Goal: Navigation & Orientation: Find specific page/section

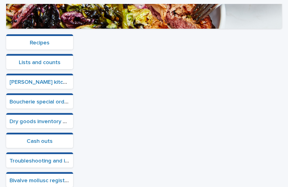
scroll to position [176, 0]
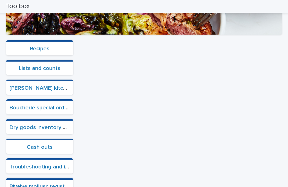
click at [44, 105] on link "Boucherie special orders" at bounding box center [41, 108] width 63 height 6
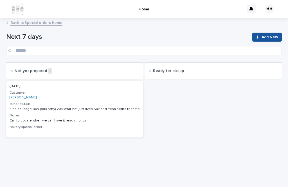
click at [99, 113] on h3 "Notes" at bounding box center [75, 115] width 131 height 5
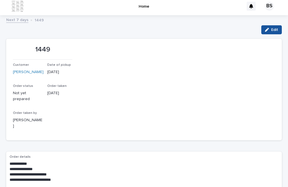
scroll to position [1, 0]
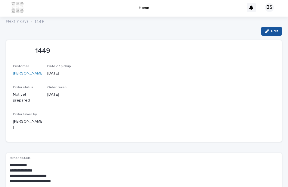
click at [31, 71] on link "[PERSON_NAME]" at bounding box center [28, 74] width 31 height 6
